Goal: Information Seeking & Learning: Learn about a topic

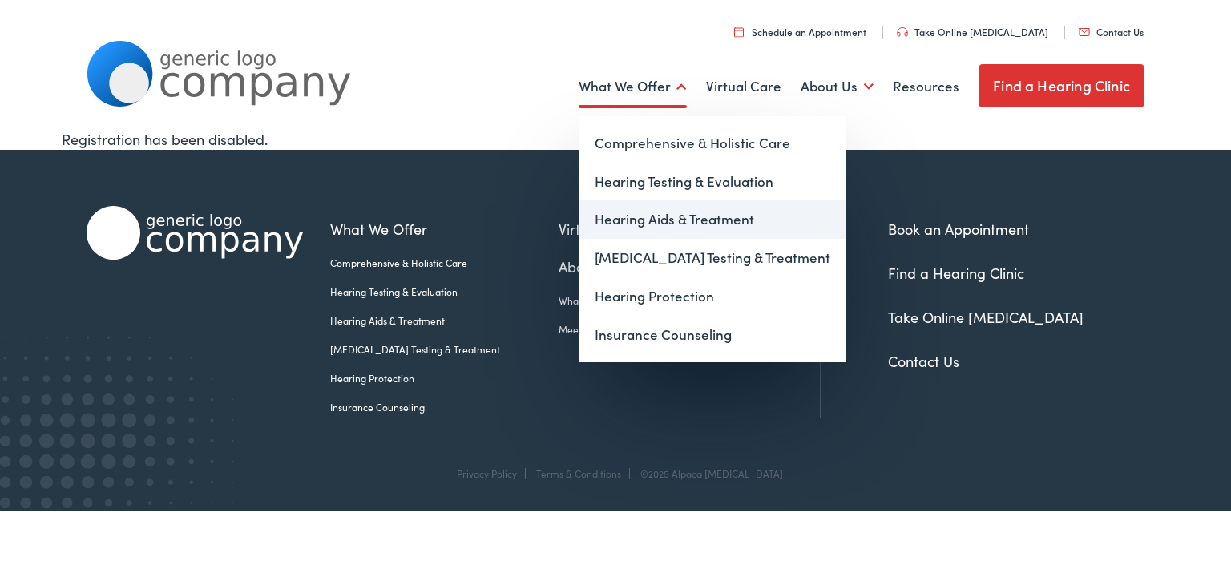
click at [621, 221] on link "Hearing Aids & Treatment" at bounding box center [713, 219] width 268 height 38
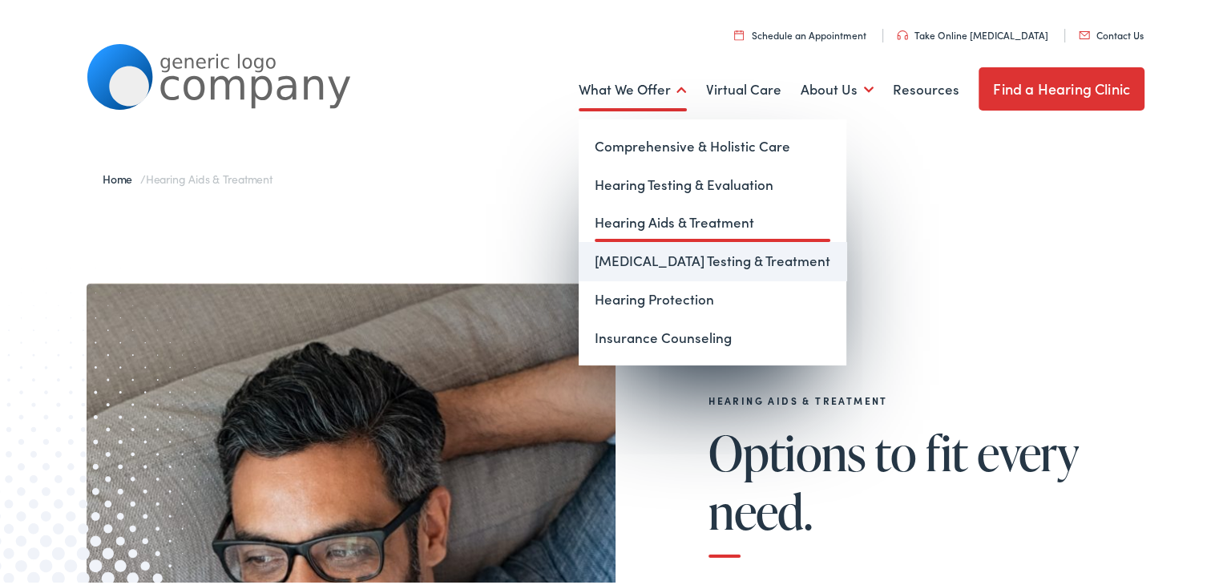
click at [645, 248] on link "[MEDICAL_DATA] Testing & Treatment" at bounding box center [713, 258] width 268 height 38
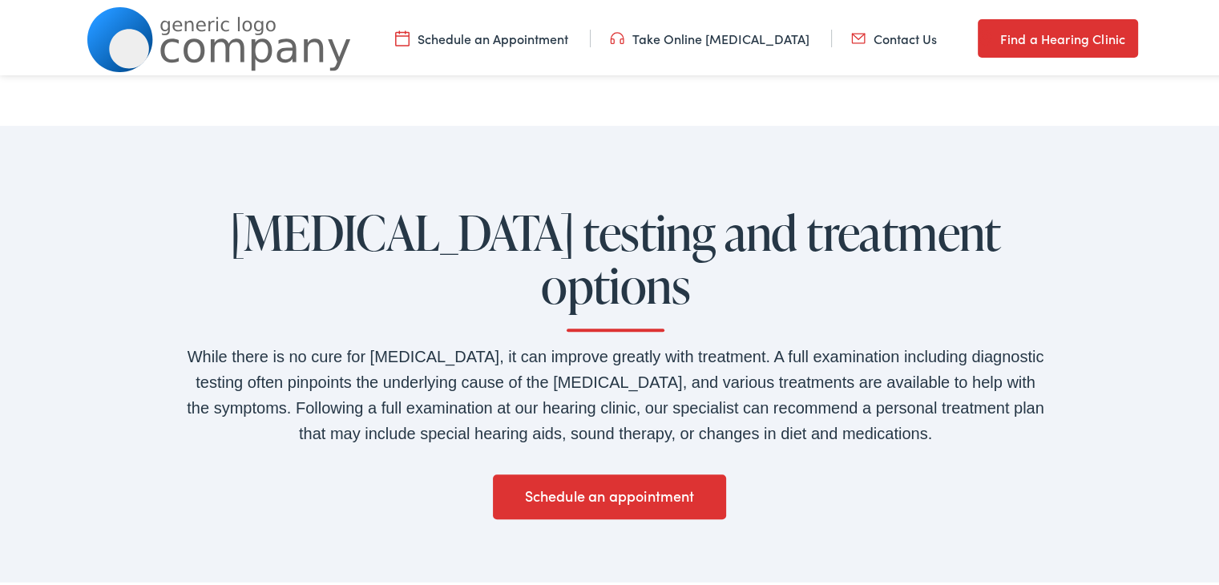
scroll to position [1026, 0]
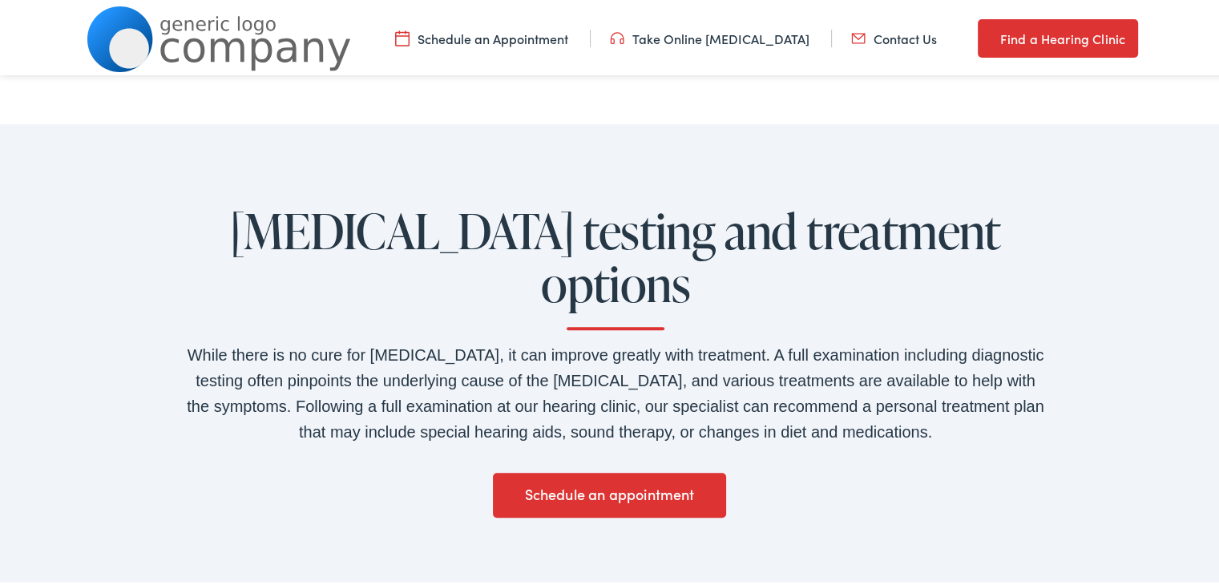
click at [131, 337] on div "Tinnitus testing and treatment options While there is no cure for tinnitus, it …" at bounding box center [615, 364] width 1231 height 486
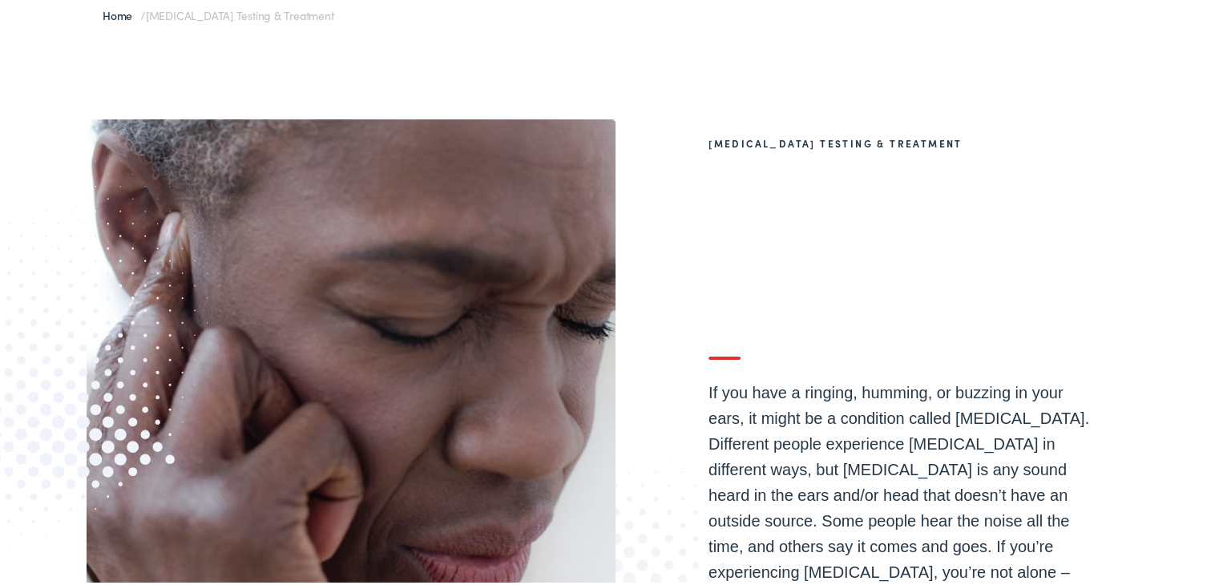
scroll to position [0, 0]
